Goal: Task Accomplishment & Management: Use online tool/utility

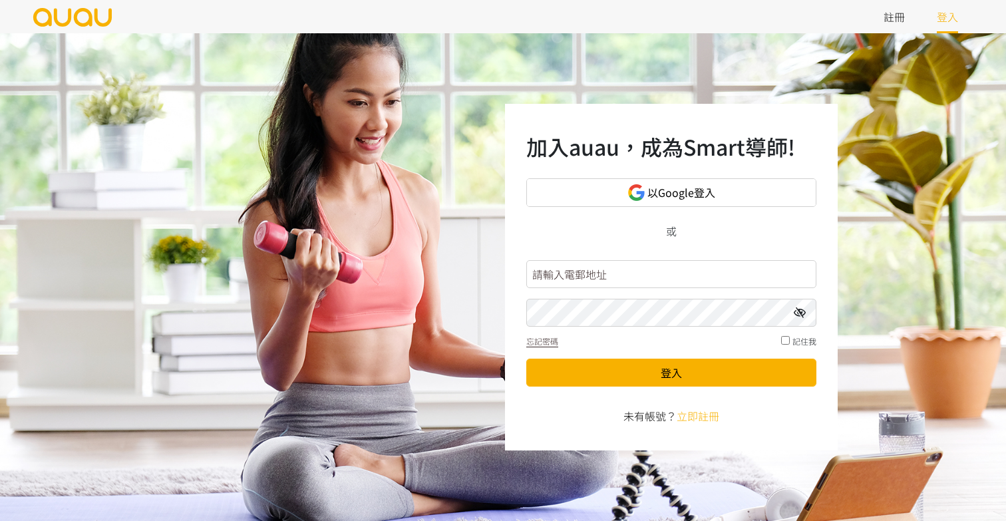
click at [608, 267] on input "text" at bounding box center [671, 274] width 290 height 28
type input "戈"
type input "inspirehk@outlook.com"
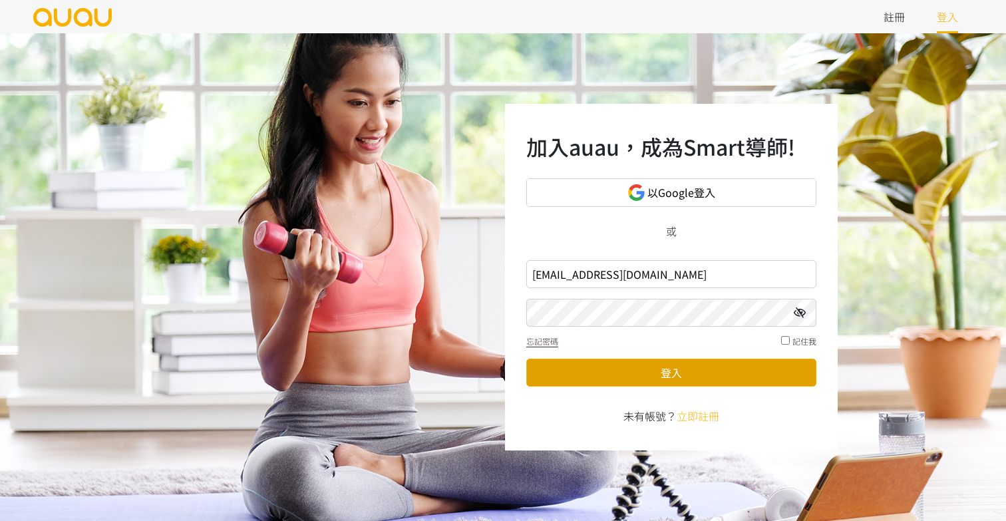
click at [652, 368] on button "登入" at bounding box center [671, 372] width 290 height 28
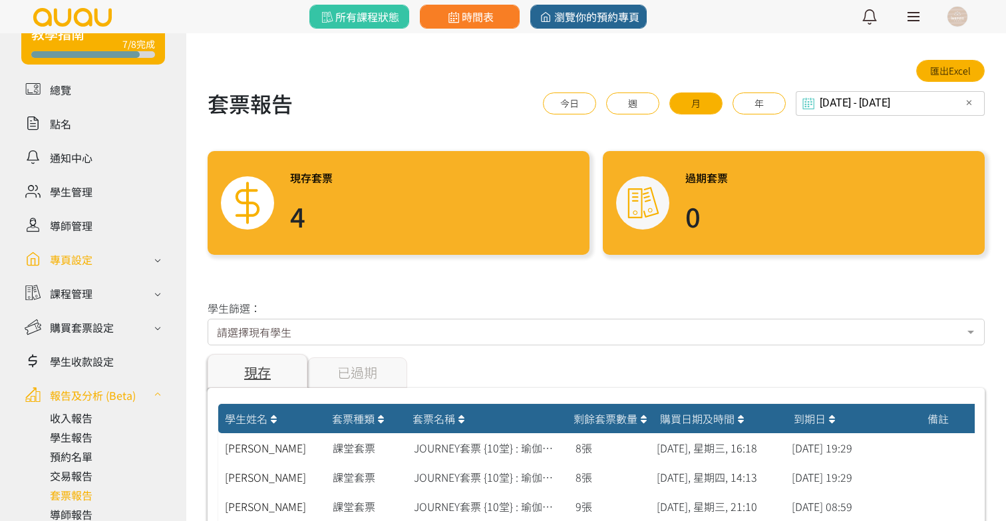
scroll to position [56, 0]
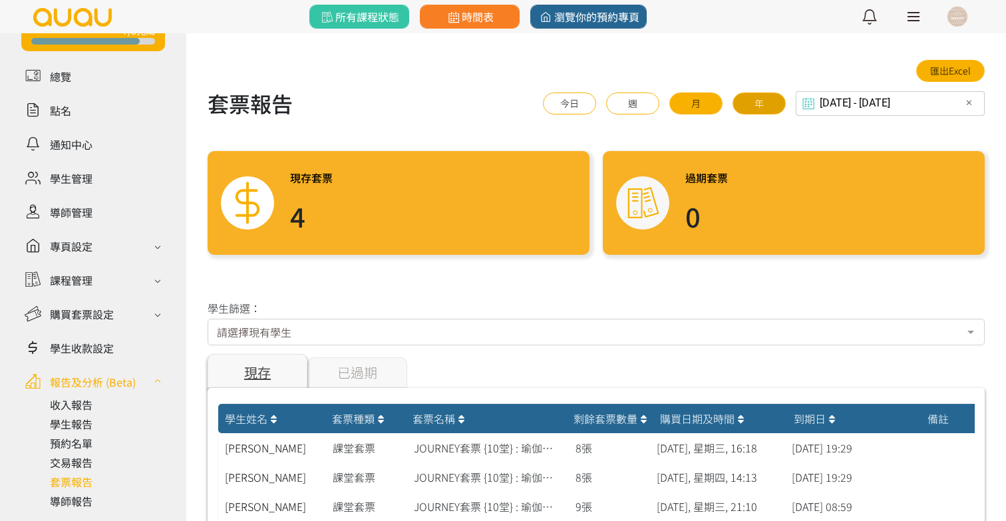
click at [756, 96] on button "年" at bounding box center [758, 103] width 53 height 22
type input "[DATE] - [DATE]"
click at [929, 68] on link "匯出Excel" at bounding box center [950, 71] width 69 height 22
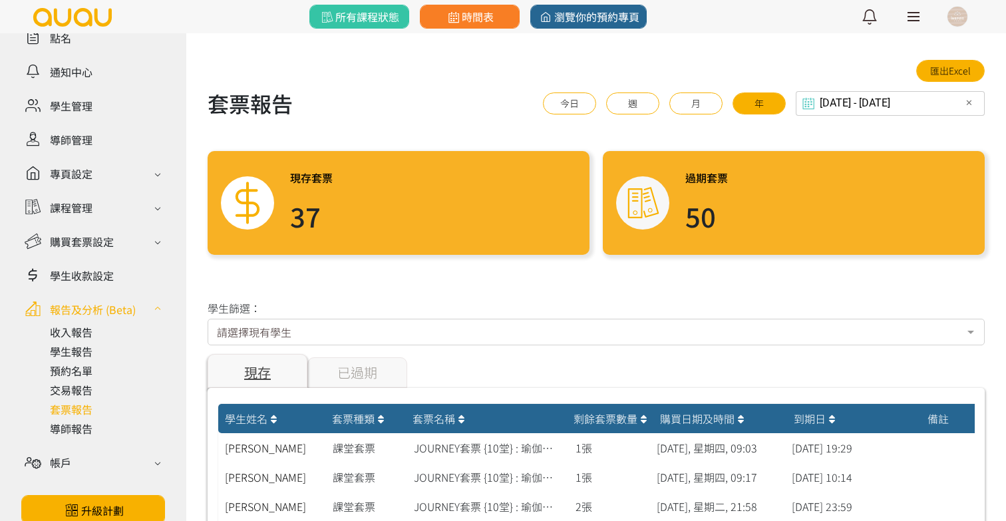
scroll to position [130, 0]
click at [76, 429] on link at bounding box center [107, 427] width 115 height 16
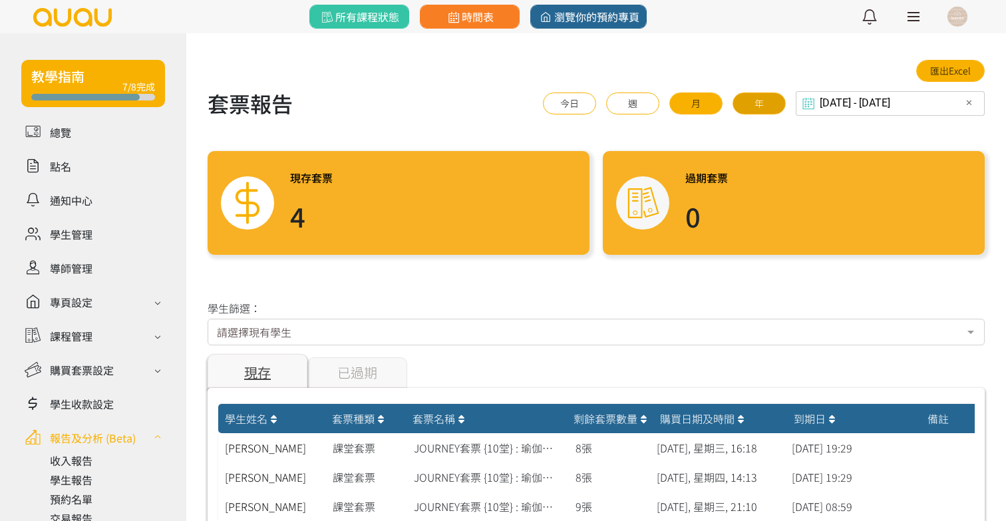
click at [765, 96] on button "年" at bounding box center [758, 103] width 53 height 22
type input "[DATE] - [DATE]"
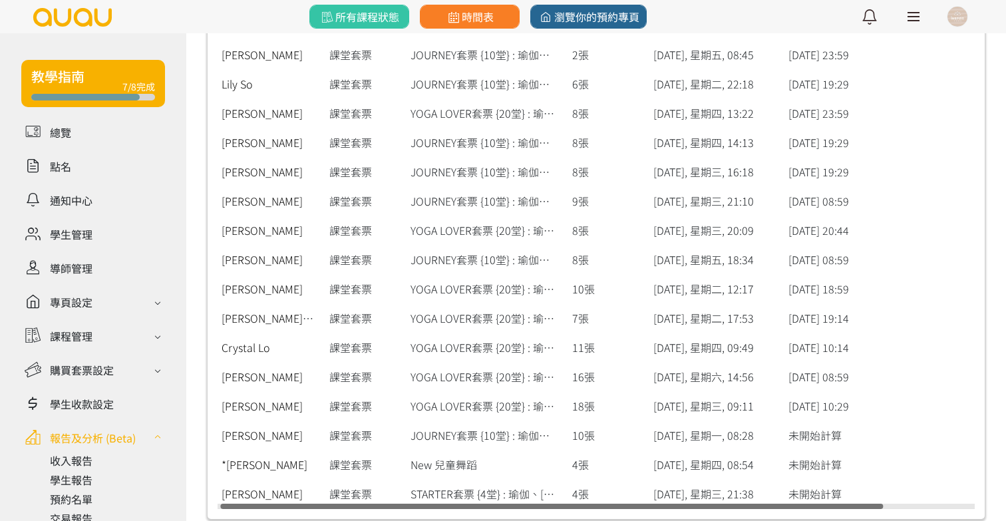
scroll to position [996, 0]
